Goal: Information Seeking & Learning: Learn about a topic

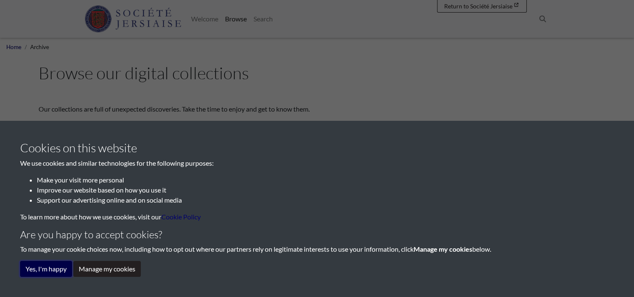
click at [37, 269] on button "Yes, I'm happy" at bounding box center [46, 269] width 52 height 16
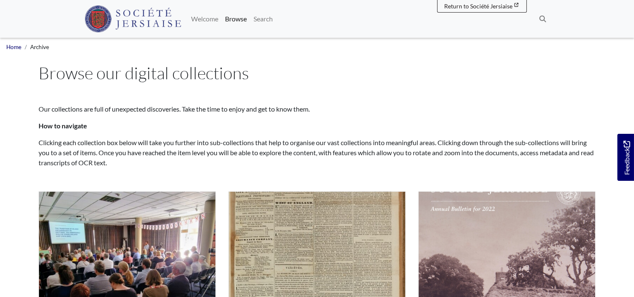
click at [397, 115] on span "Our collections are full of unexpected discoveries. Take the time to enjoy and …" at bounding box center [318, 135] width 558 height 98
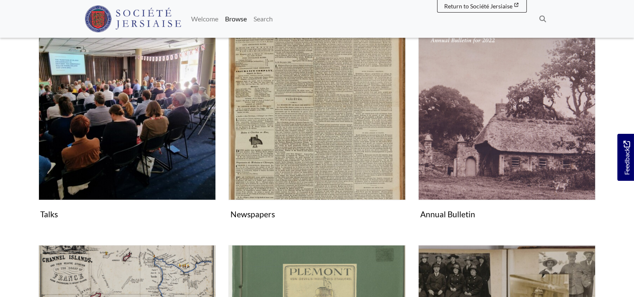
scroll to position [184, 0]
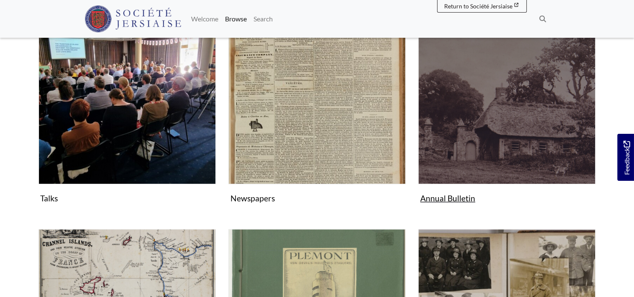
click at [484, 106] on img "Subcollection" at bounding box center [506, 95] width 177 height 177
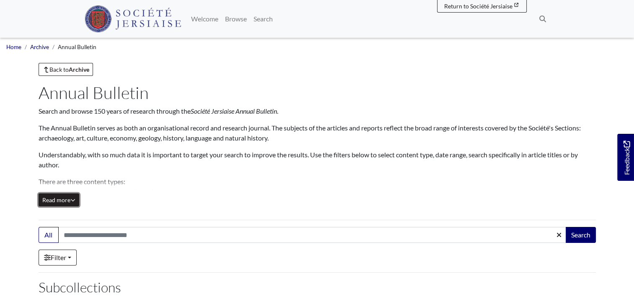
click at [72, 197] on icon "Read all of the content" at bounding box center [72, 200] width 5 height 6
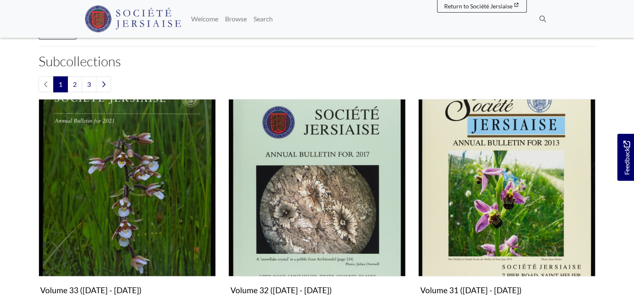
scroll to position [319, 0]
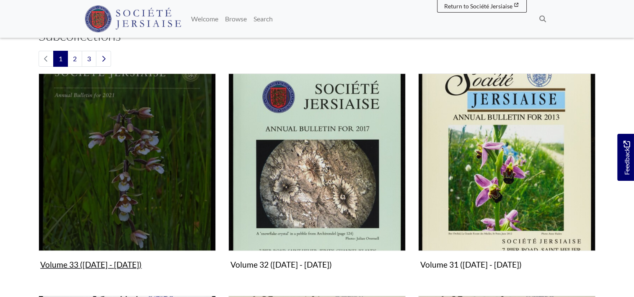
click at [72, 196] on img "Subcollection" at bounding box center [127, 161] width 177 height 177
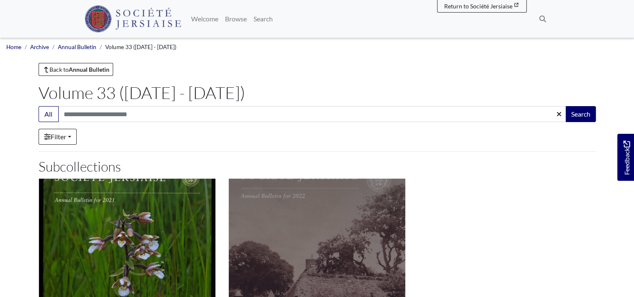
click at [306, 213] on img "Subcollection" at bounding box center [317, 266] width 177 height 177
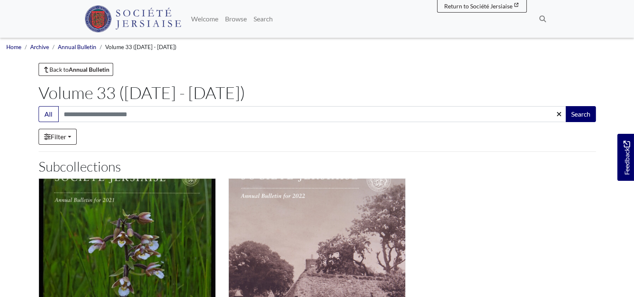
click at [485, 159] on h2 "Subcollections" at bounding box center [318, 166] width 558 height 16
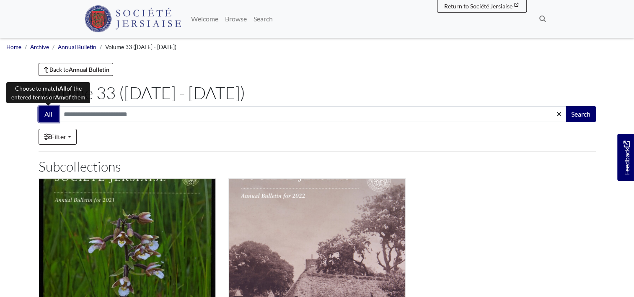
click at [55, 118] on button "All" at bounding box center [49, 114] width 20 height 16
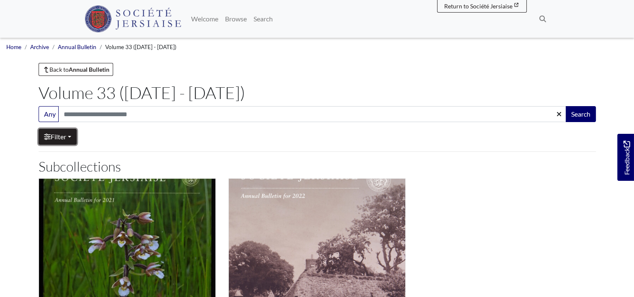
click at [70, 135] on link "Filter" at bounding box center [58, 137] width 38 height 16
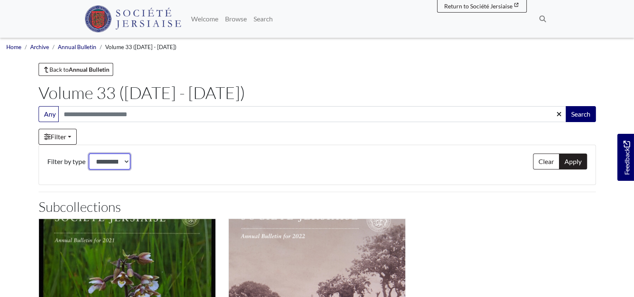
click at [117, 159] on select "*********" at bounding box center [110, 161] width 42 height 16
click at [200, 169] on div "Clear Apply Filter by type *********" at bounding box center [317, 164] width 540 height 23
click at [547, 163] on button "Clear" at bounding box center [546, 161] width 26 height 16
click at [570, 159] on button "Apply" at bounding box center [573, 161] width 28 height 16
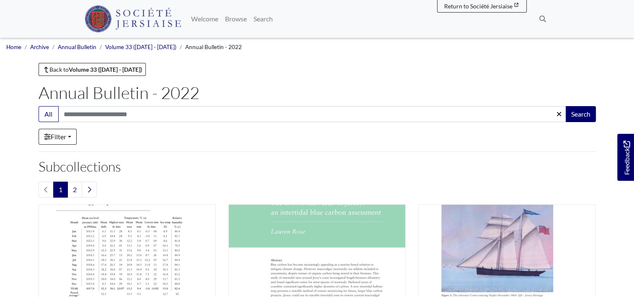
click at [268, 159] on h2 "Subcollections" at bounding box center [318, 166] width 558 height 16
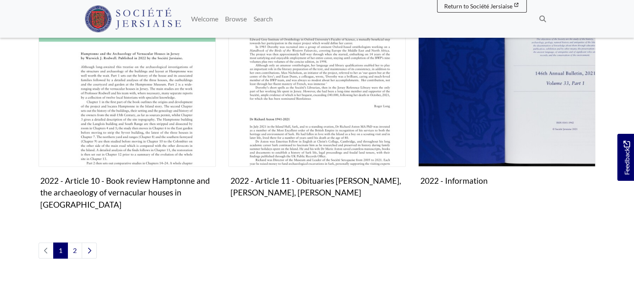
scroll to position [916, 0]
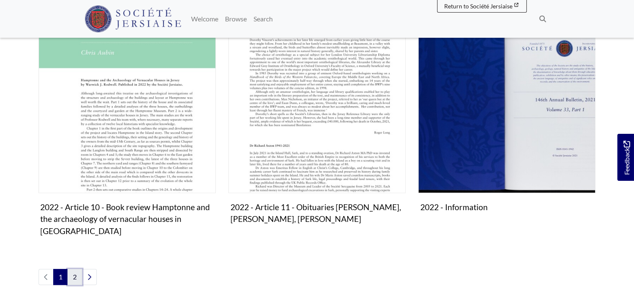
click at [72, 269] on link "2" at bounding box center [75, 277] width 15 height 16
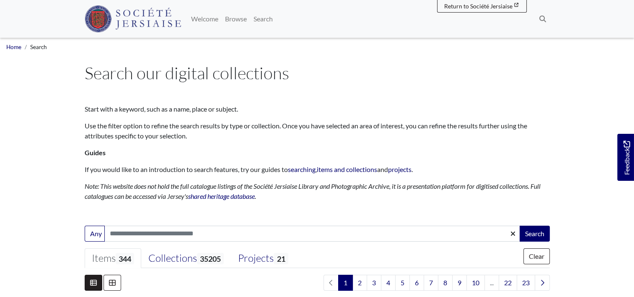
click at [337, 254] on ul "Items 344 Collections 35205 21" at bounding box center [317, 258] width 465 height 20
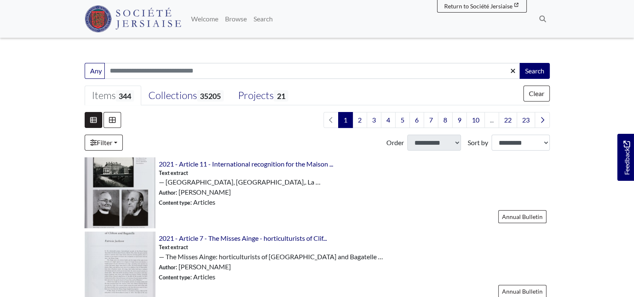
scroll to position [168, 0]
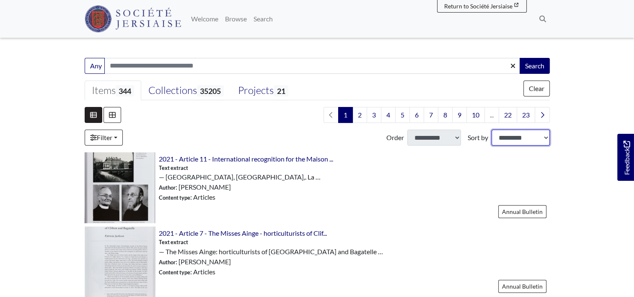
click at [545, 137] on select "**********" at bounding box center [521, 138] width 58 height 16
select select "*****"
click at [492, 130] on select "**********" at bounding box center [521, 138] width 58 height 16
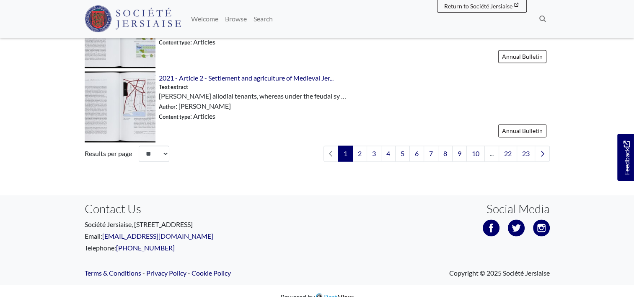
scroll to position [1291, 0]
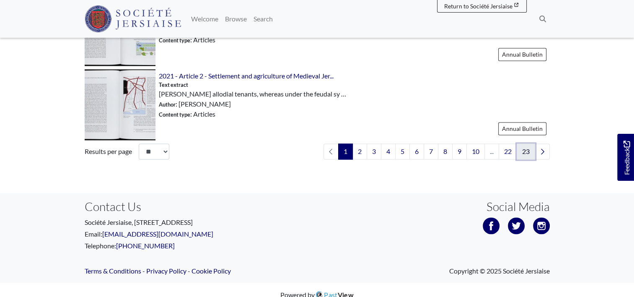
click at [528, 150] on link "23" at bounding box center [526, 151] width 18 height 16
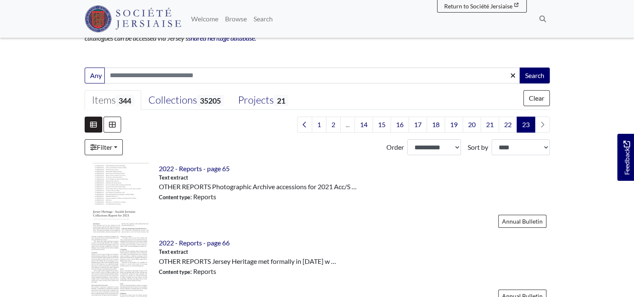
scroll to position [168, 0]
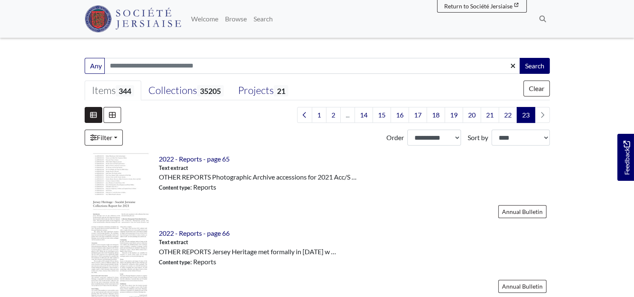
click at [543, 113] on li "pagination" at bounding box center [542, 115] width 15 height 16
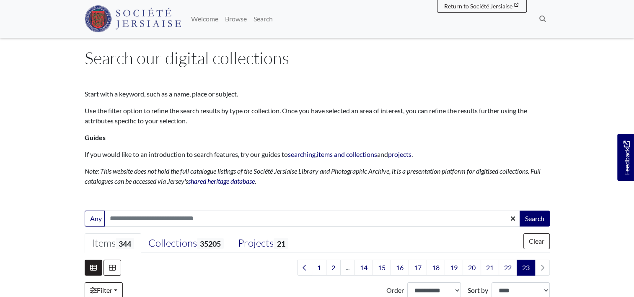
scroll to position [0, 0]
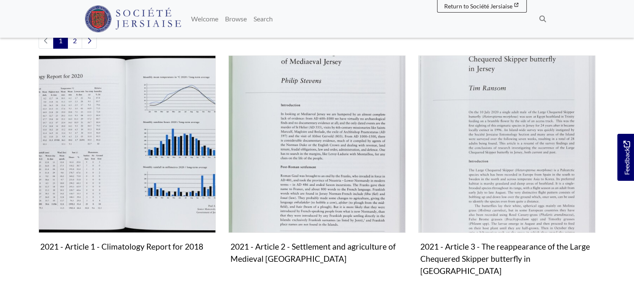
scroll to position [151, 0]
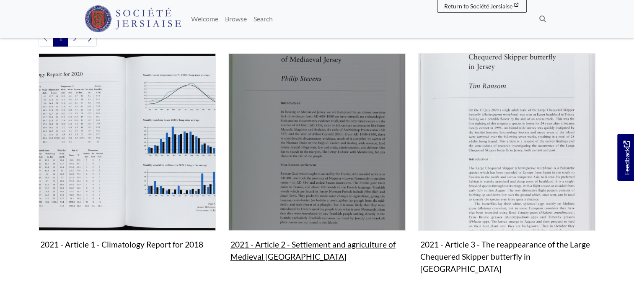
click at [310, 146] on img "Subcollection" at bounding box center [317, 141] width 177 height 177
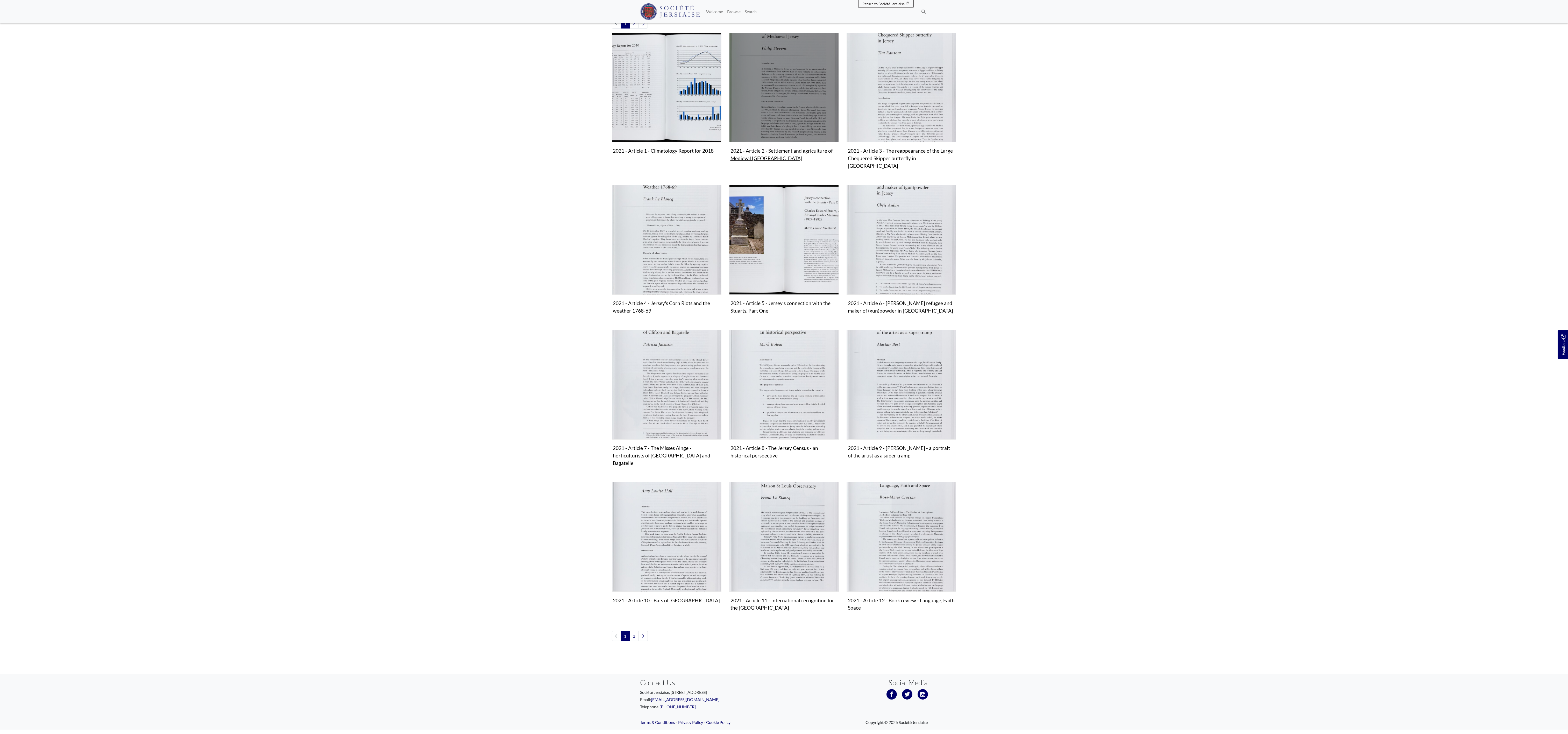
click at [392, 90] on img "Subcollection" at bounding box center [784, 87] width 109 height 109
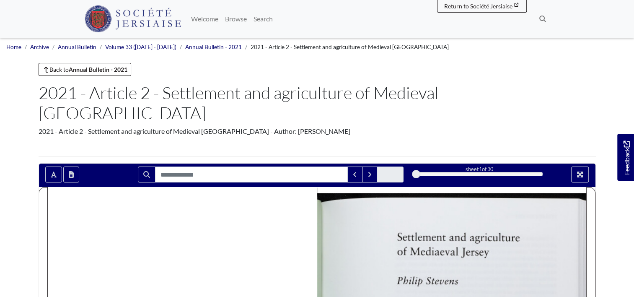
click at [418, 63] on div "Back to Annual Bulletin - 2021" at bounding box center [318, 69] width 558 height 13
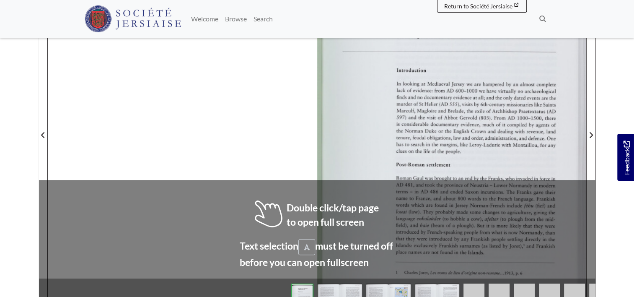
scroll to position [252, 0]
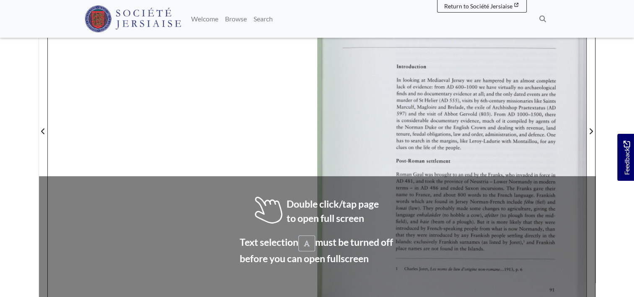
click at [420, 106] on div at bounding box center [451, 125] width 269 height 381
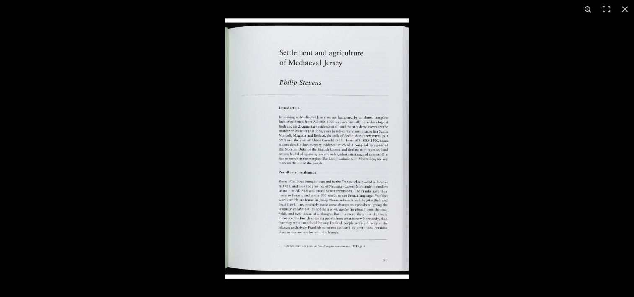
click at [589, 9] on button at bounding box center [588, 9] width 18 height 18
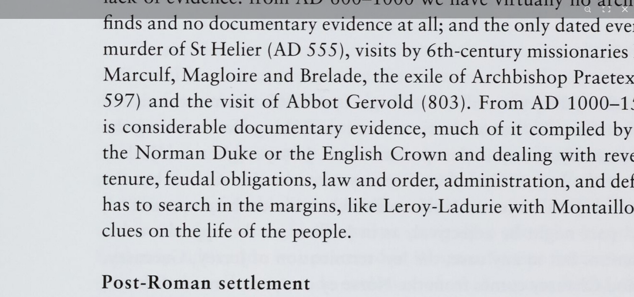
click at [460, 258] on img at bounding box center [315, 148] width 1037 height 1467
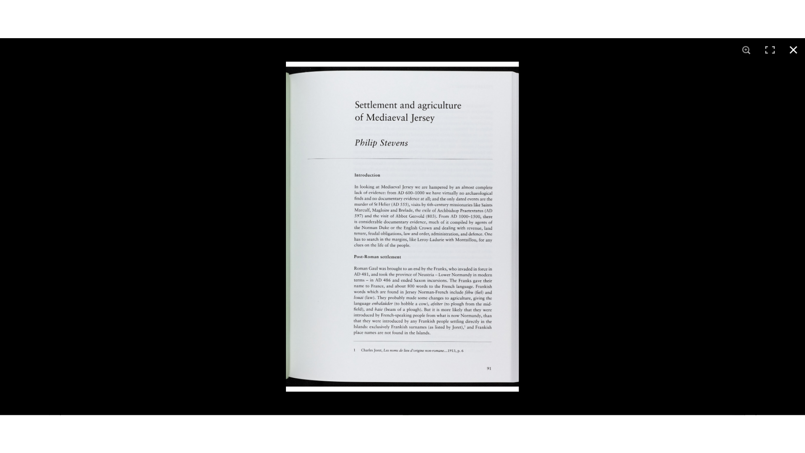
scroll to position [235, 0]
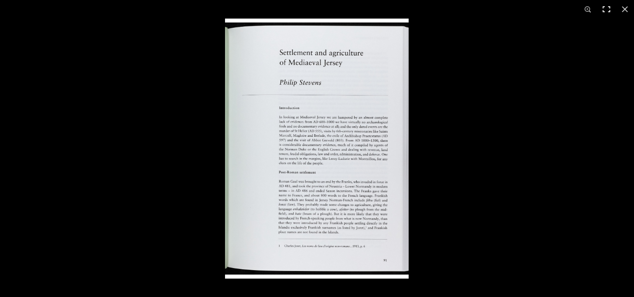
click at [606, 9] on button at bounding box center [606, 9] width 18 height 18
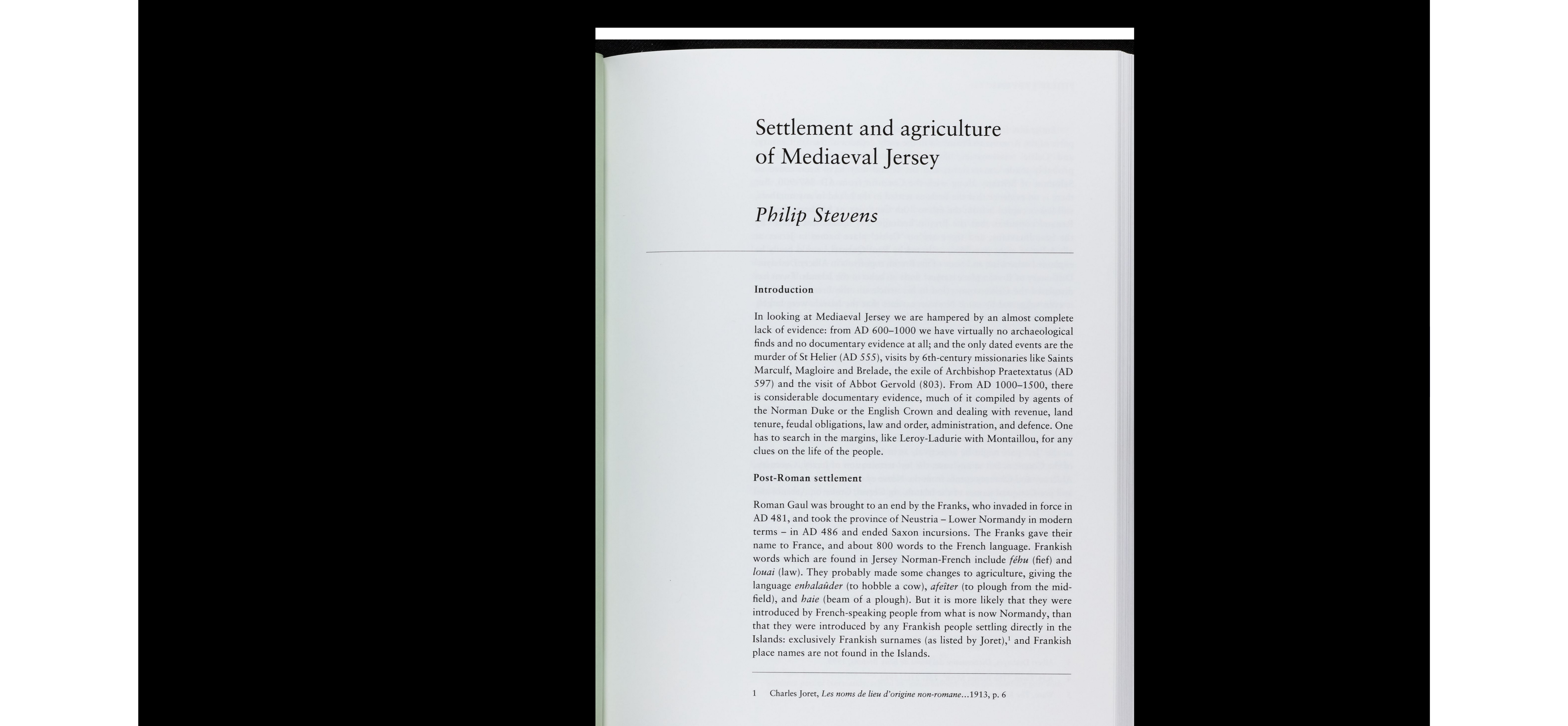
scroll to position [0, 0]
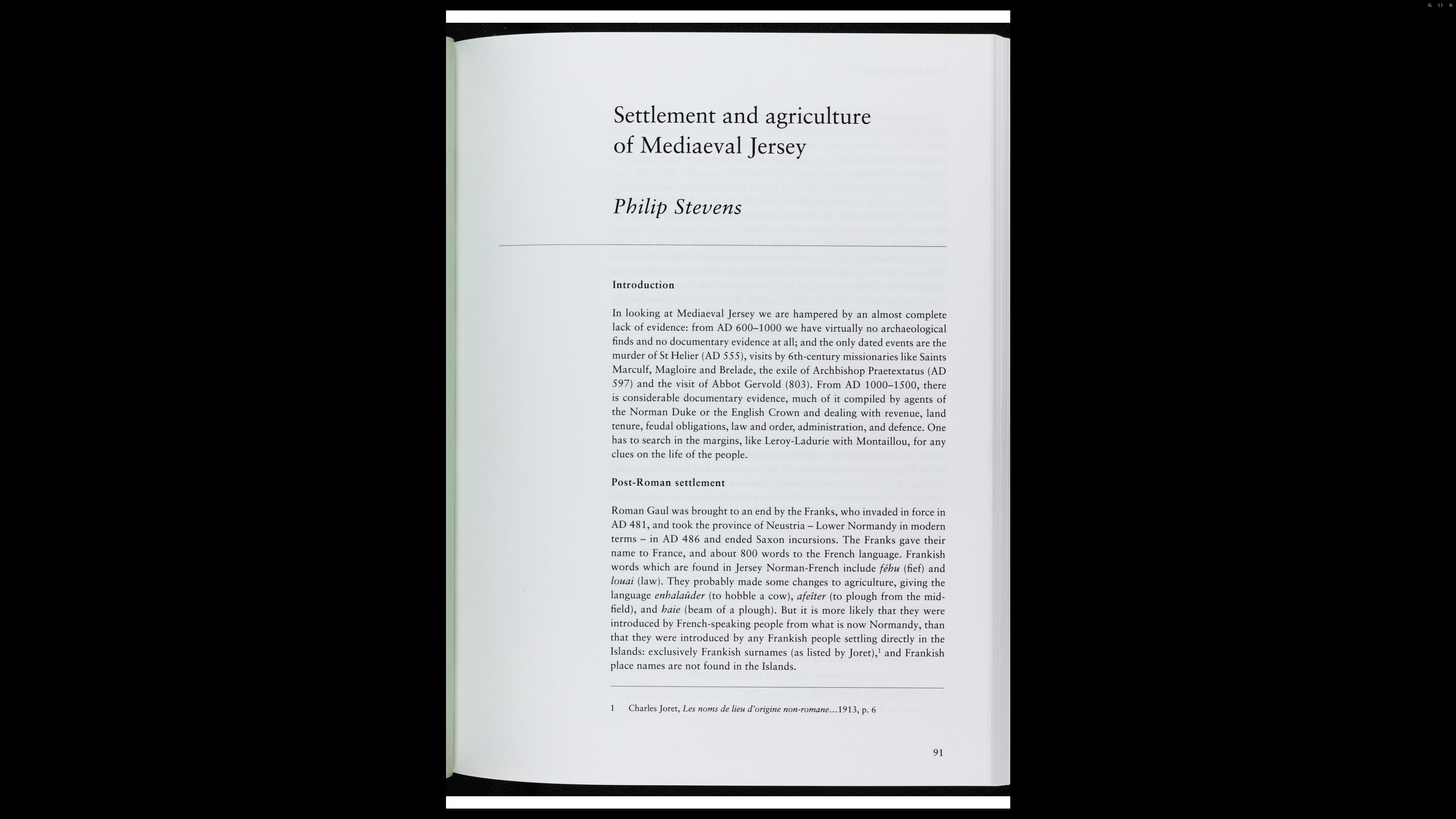
click at [362, 167] on img at bounding box center [728, 409] width 564 height 798
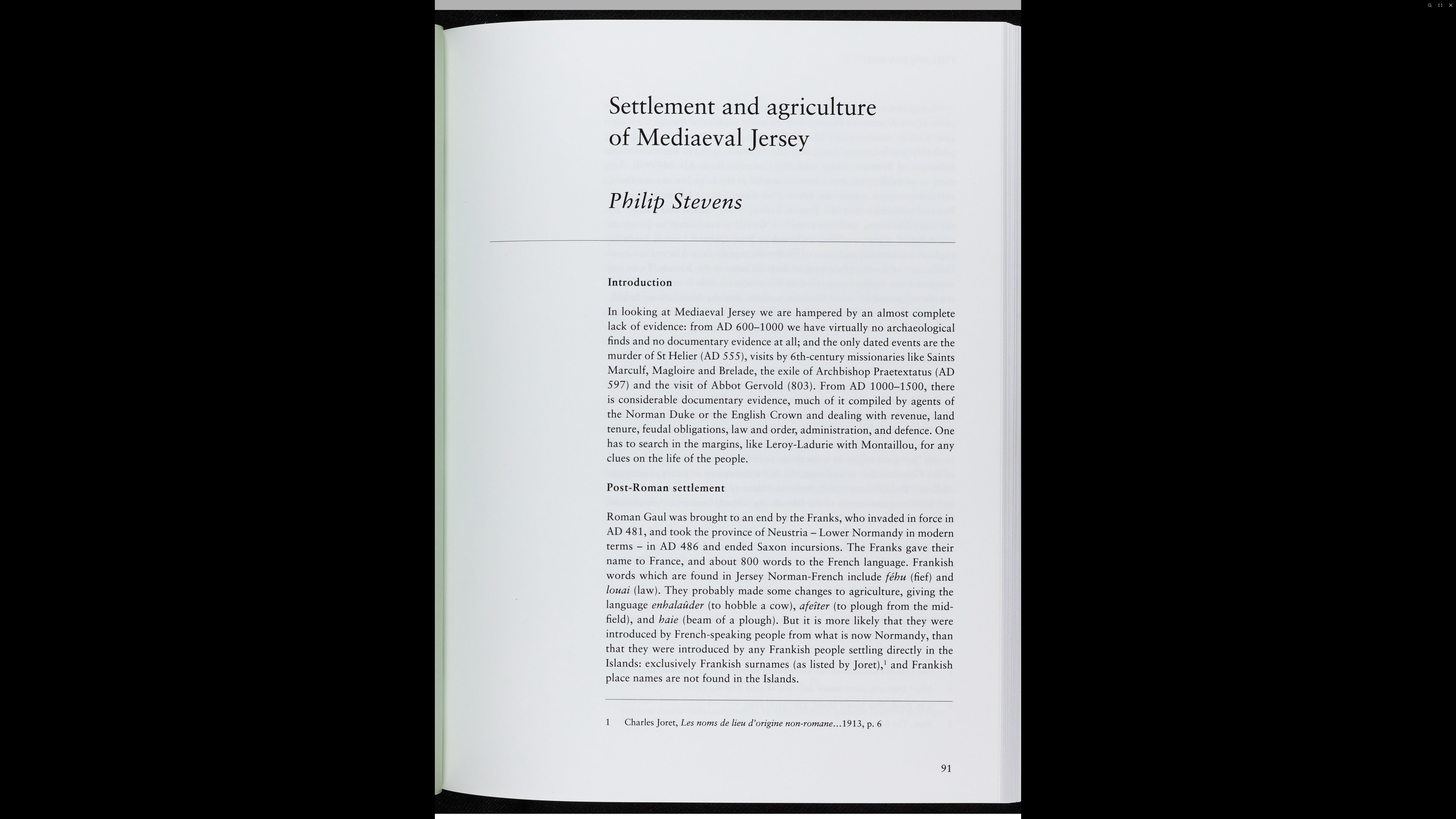
click at [362, 167] on img at bounding box center [727, 411] width 586 height 829
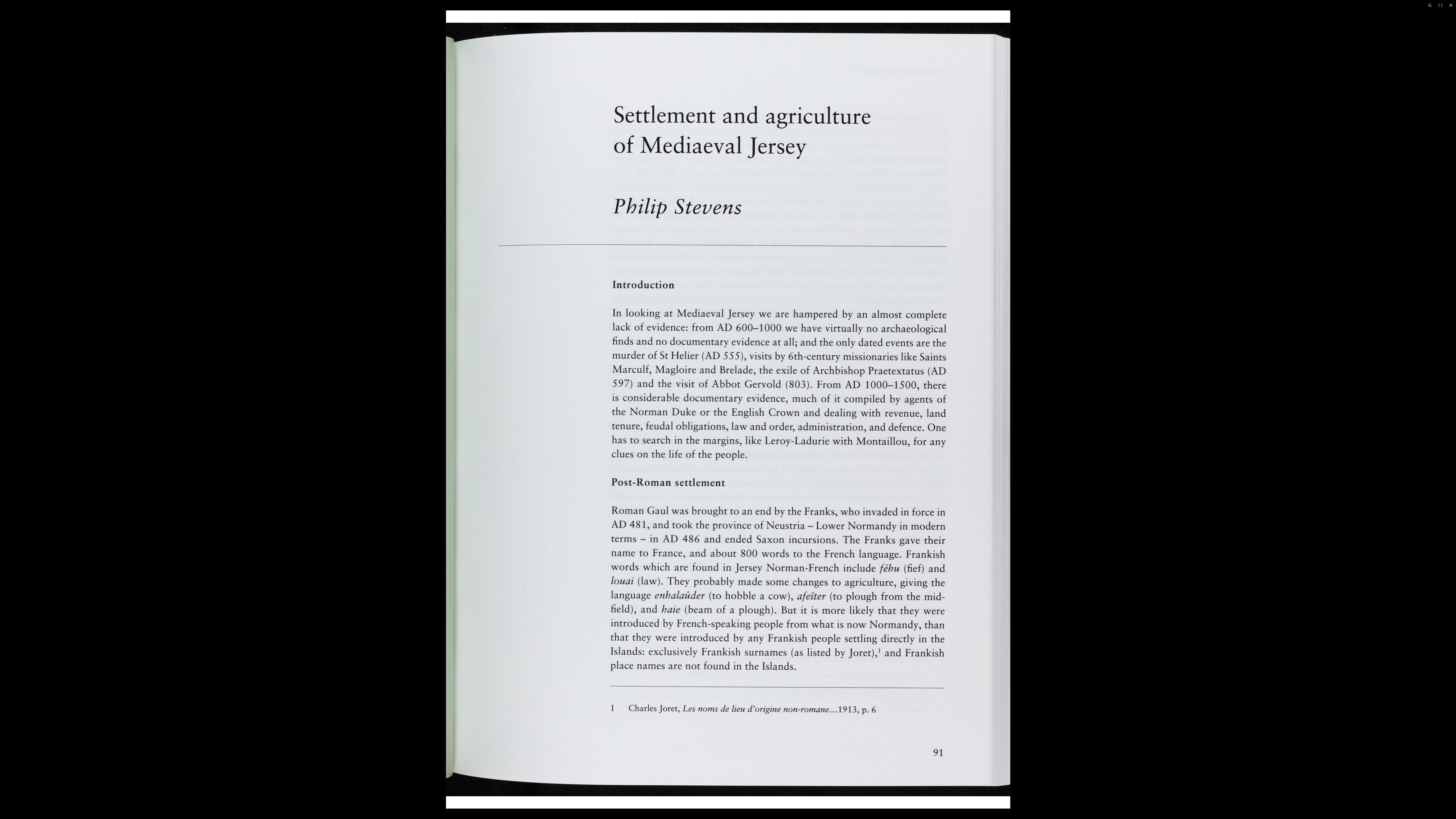
click at [362, 167] on img at bounding box center [728, 409] width 564 height 798
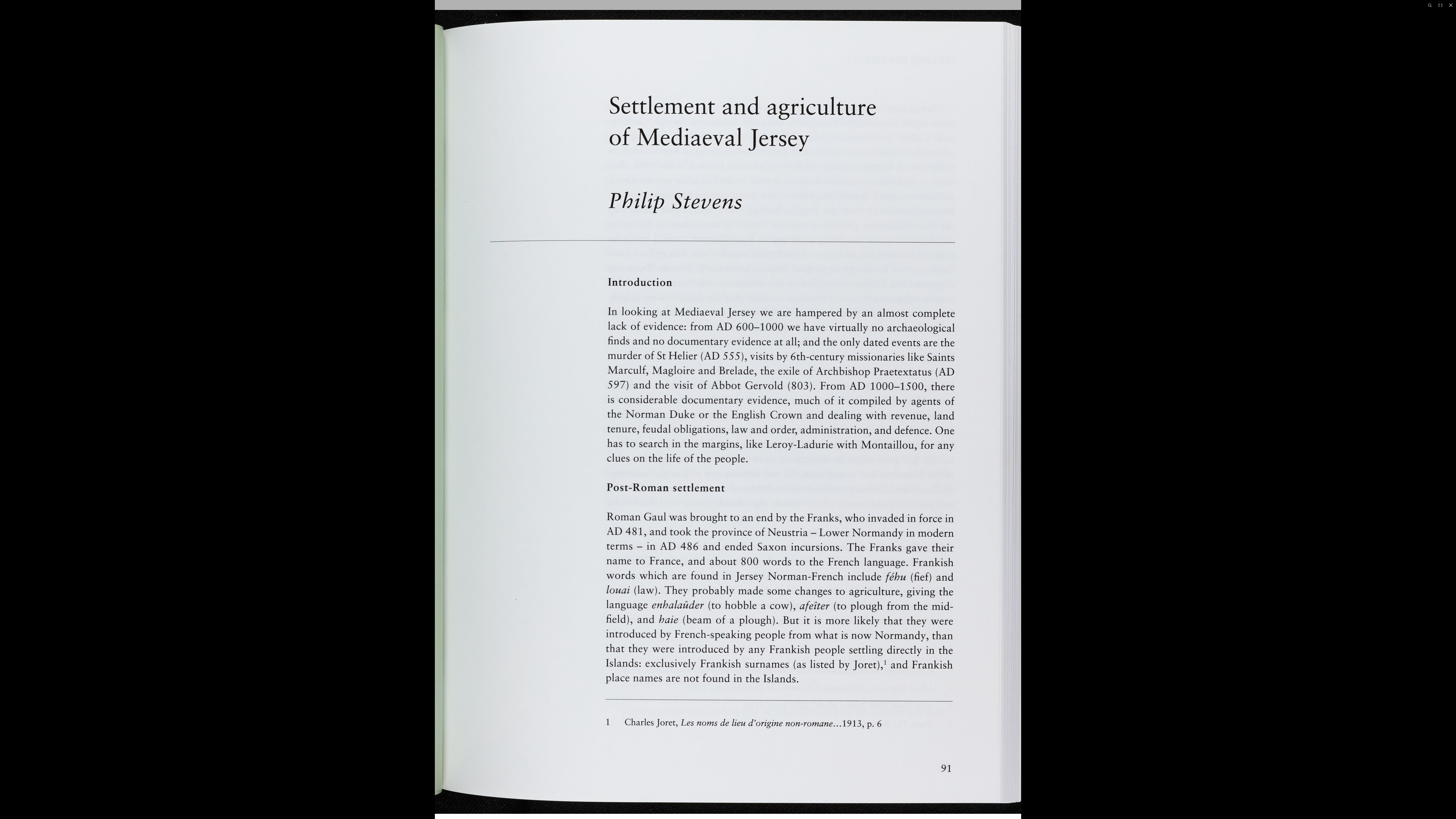
click at [362, 167] on img at bounding box center [727, 411] width 586 height 829
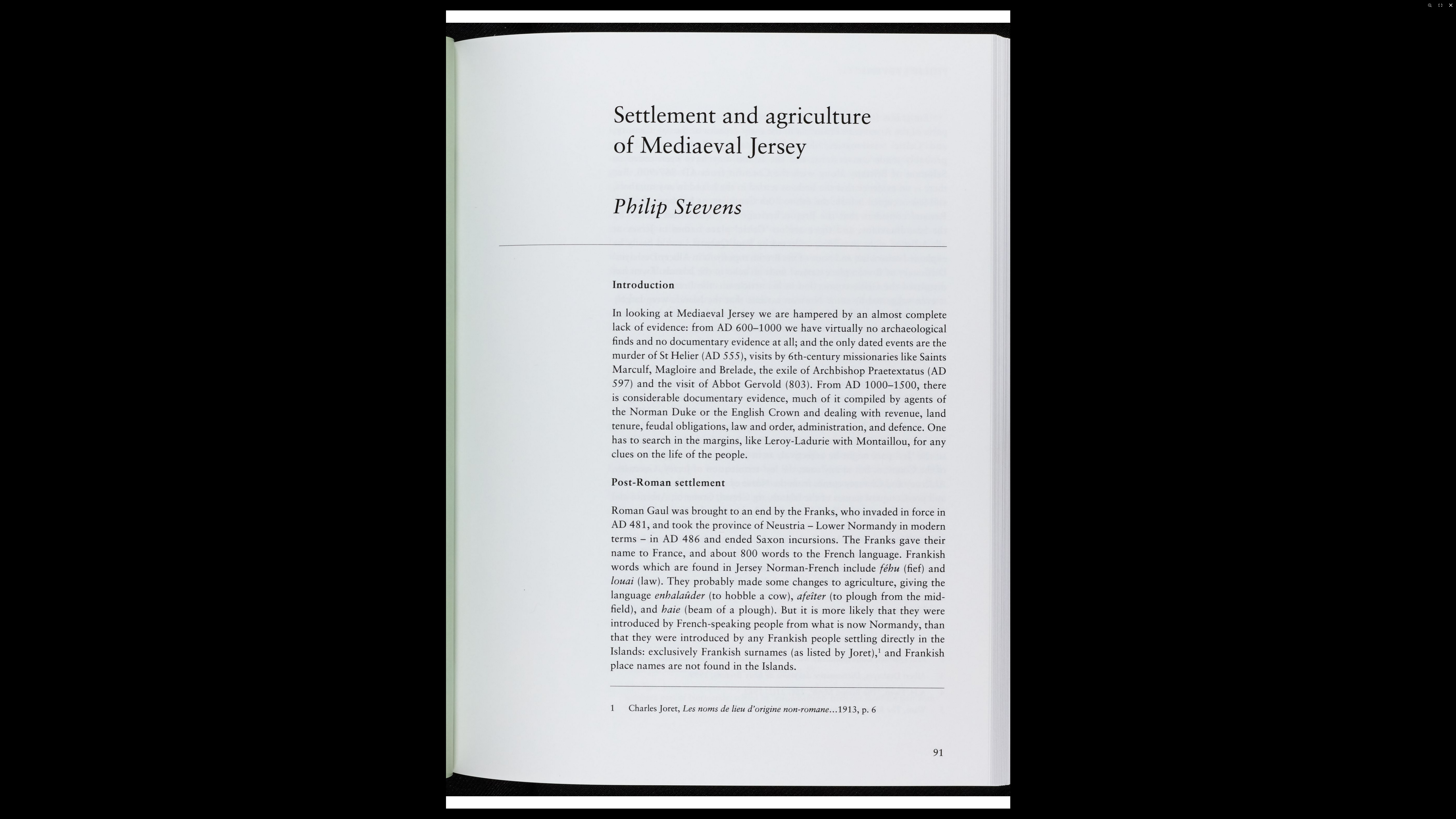
click at [362, 167] on div at bounding box center [1174, 419] width 1456 height 819
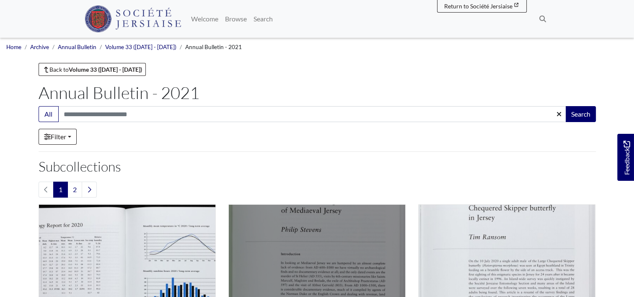
click at [290, 264] on img "Subcollection" at bounding box center [317, 292] width 177 height 177
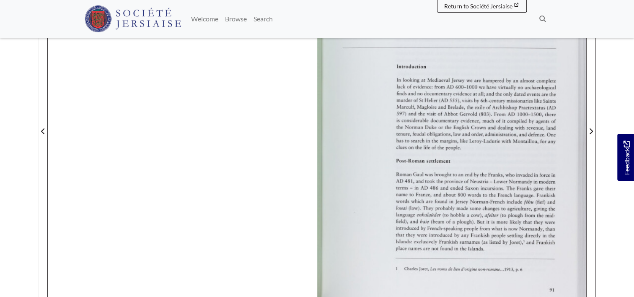
scroll to position [235, 0]
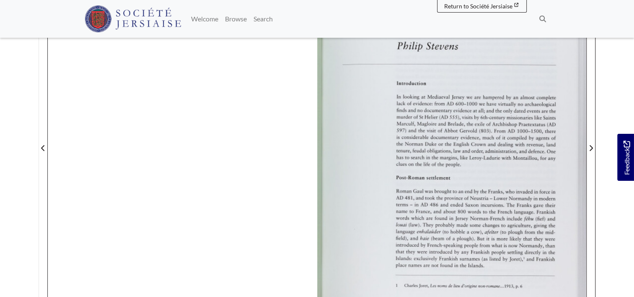
click at [431, 118] on div at bounding box center [451, 142] width 269 height 381
